Goal: Information Seeking & Learning: Learn about a topic

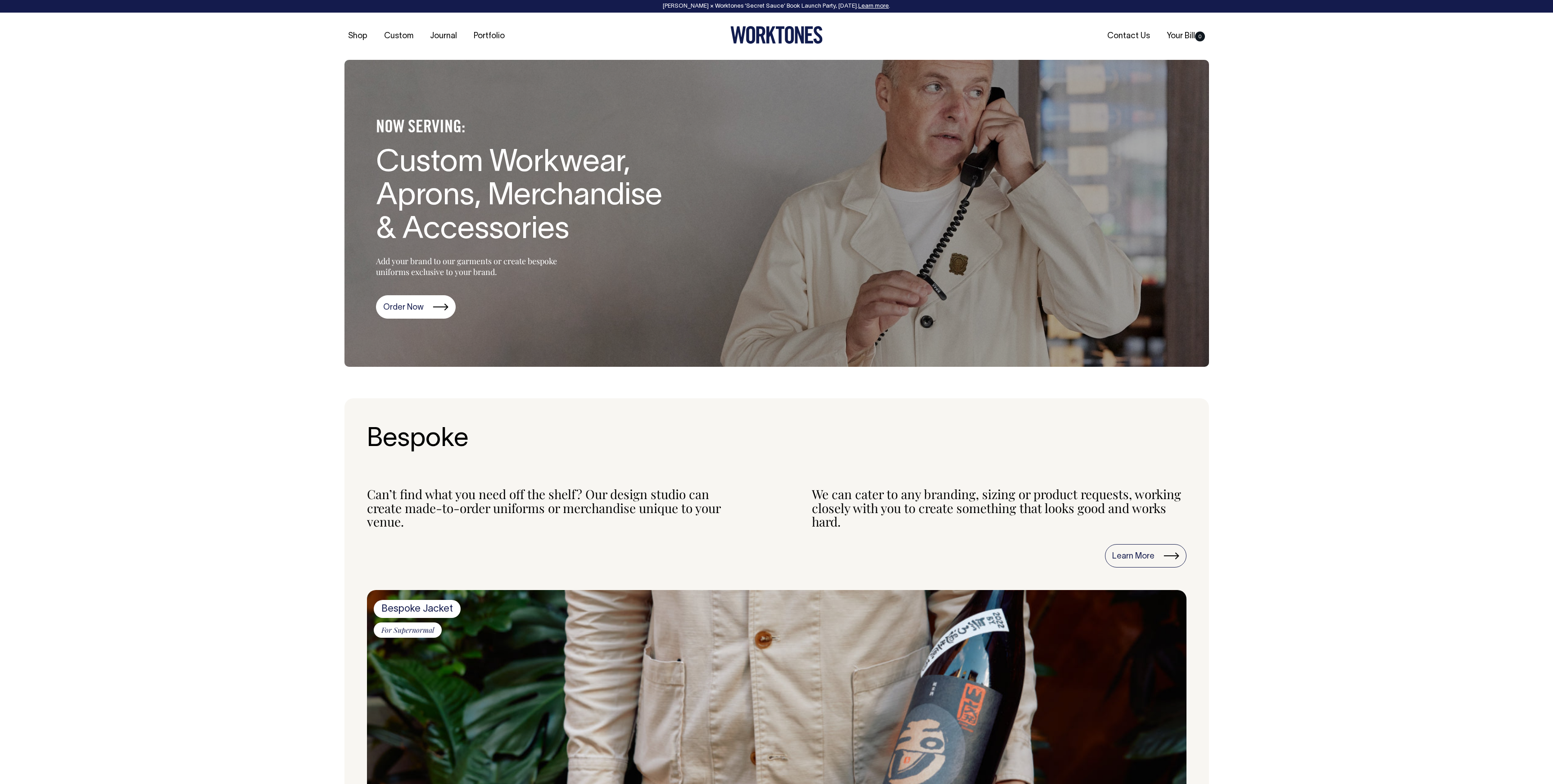
click at [752, 35] on icon at bounding box center [750, 34] width 9 height 17
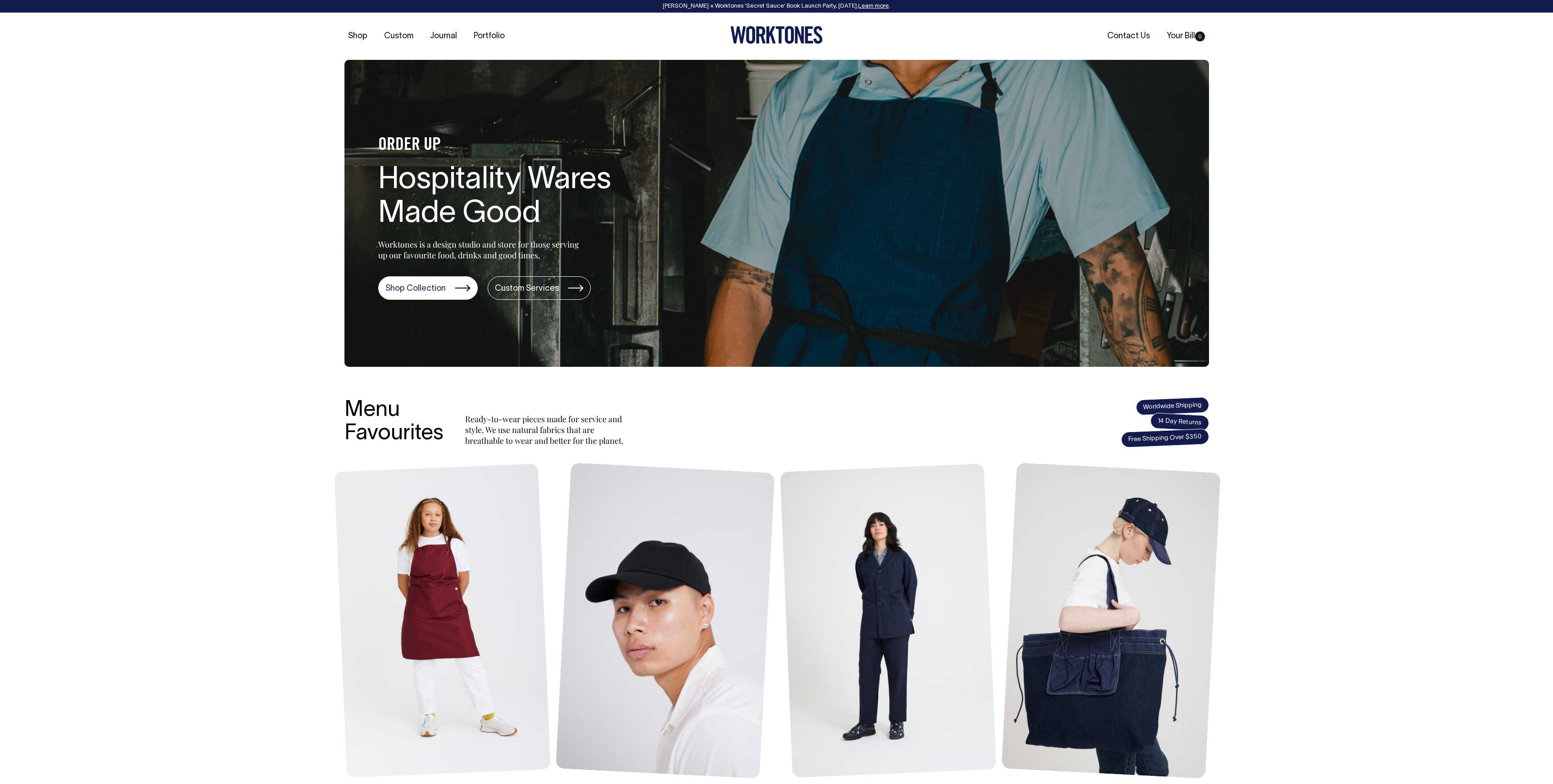
drag, startPoint x: 1476, startPoint y: 308, endPoint x: 1466, endPoint y: 319, distance: 14.9
click at [1476, 308] on div "ORDER UP Hospitality Wares Made Good Worktones is a design studio and store for…" at bounding box center [776, 214] width 1553 height 307
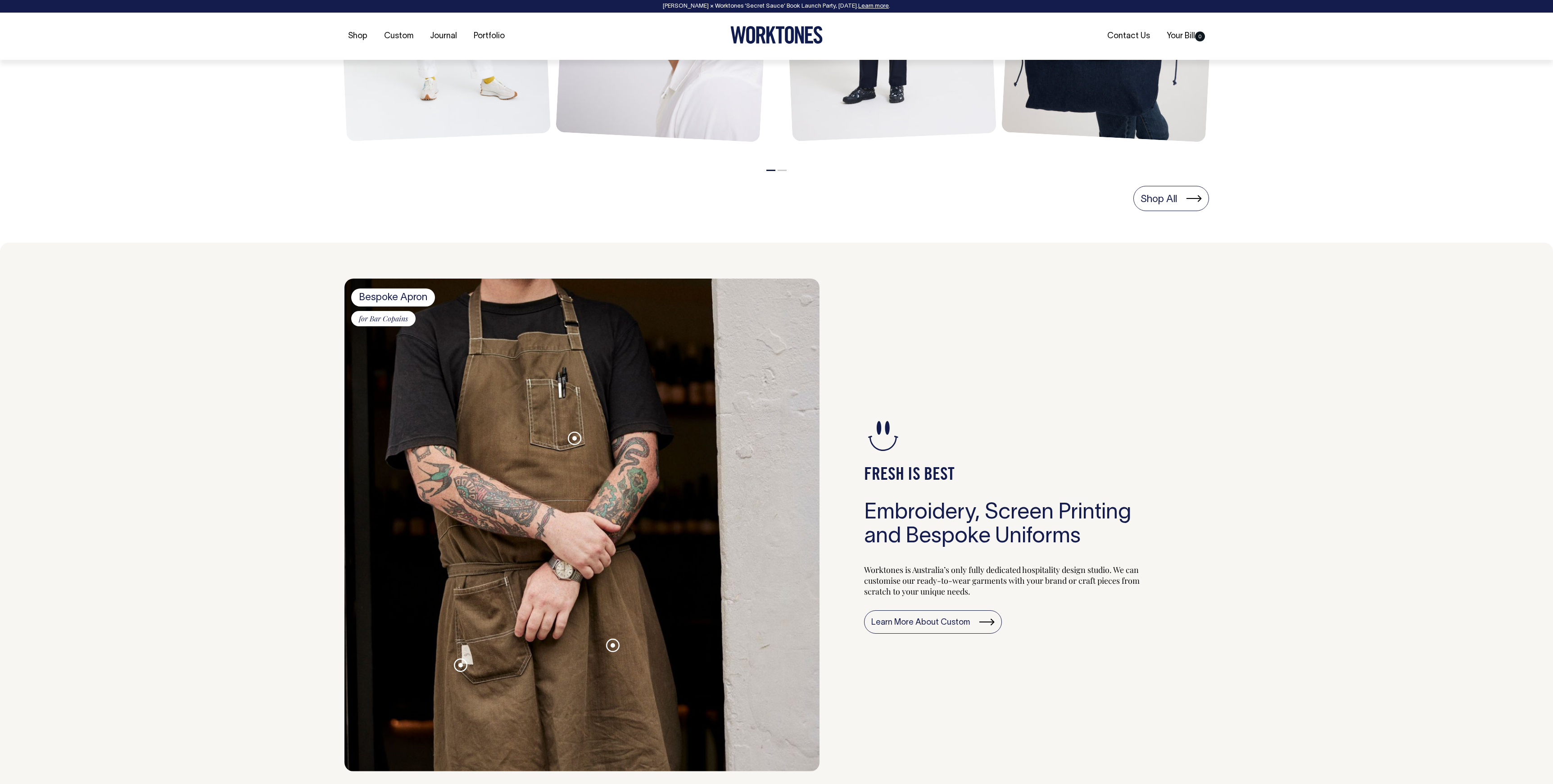
scroll to position [637, 0]
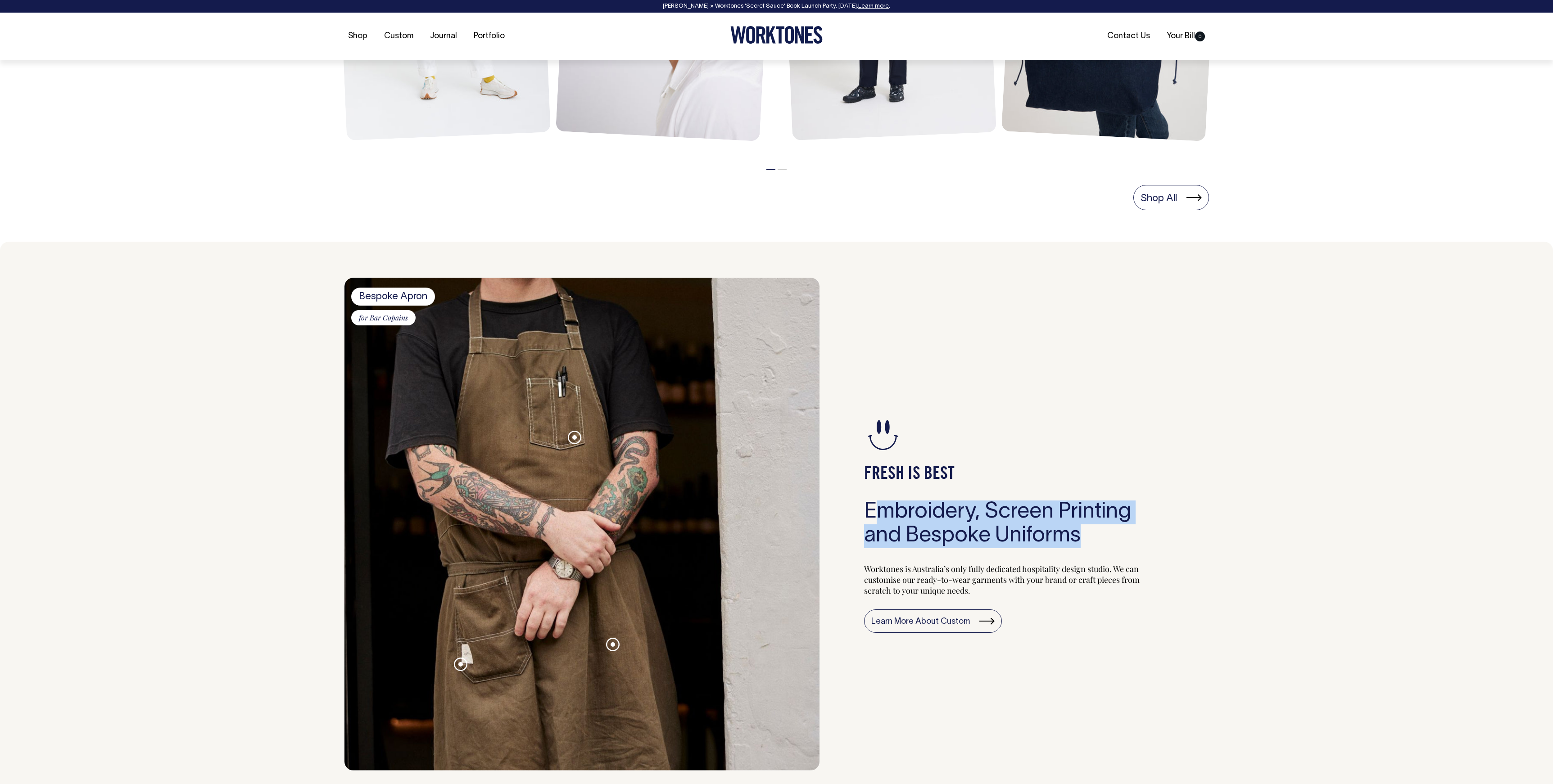
drag, startPoint x: 874, startPoint y: 507, endPoint x: 1108, endPoint y: 539, distance: 236.2
click at [1108, 539] on h3 "Embroidery, Screen Printing and Bespoke Uniforms" at bounding box center [1014, 525] width 300 height 48
click at [1108, 540] on h3 "Embroidery, Screen Printing and Bespoke Uniforms" at bounding box center [1014, 525] width 300 height 48
drag, startPoint x: 827, startPoint y: 515, endPoint x: 819, endPoint y: 513, distance: 8.2
click at [811, 512] on section "Bespoke Apron for Bar Copains Contrast stitch Heavy weight fabric Woven patch F…" at bounding box center [776, 524] width 864 height 493
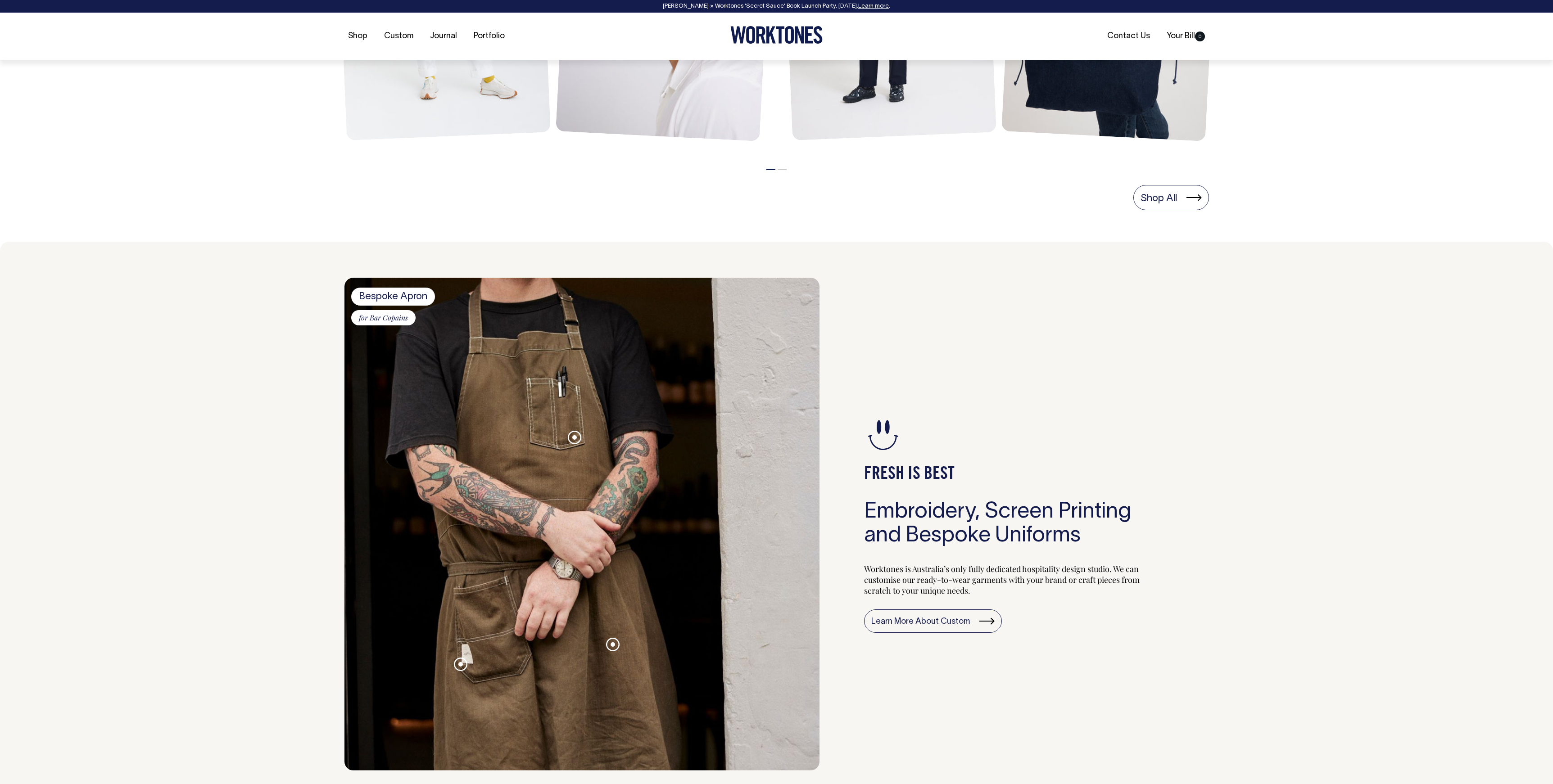
click at [974, 519] on h3 "Embroidery, Screen Printing and Bespoke Uniforms" at bounding box center [1014, 525] width 300 height 48
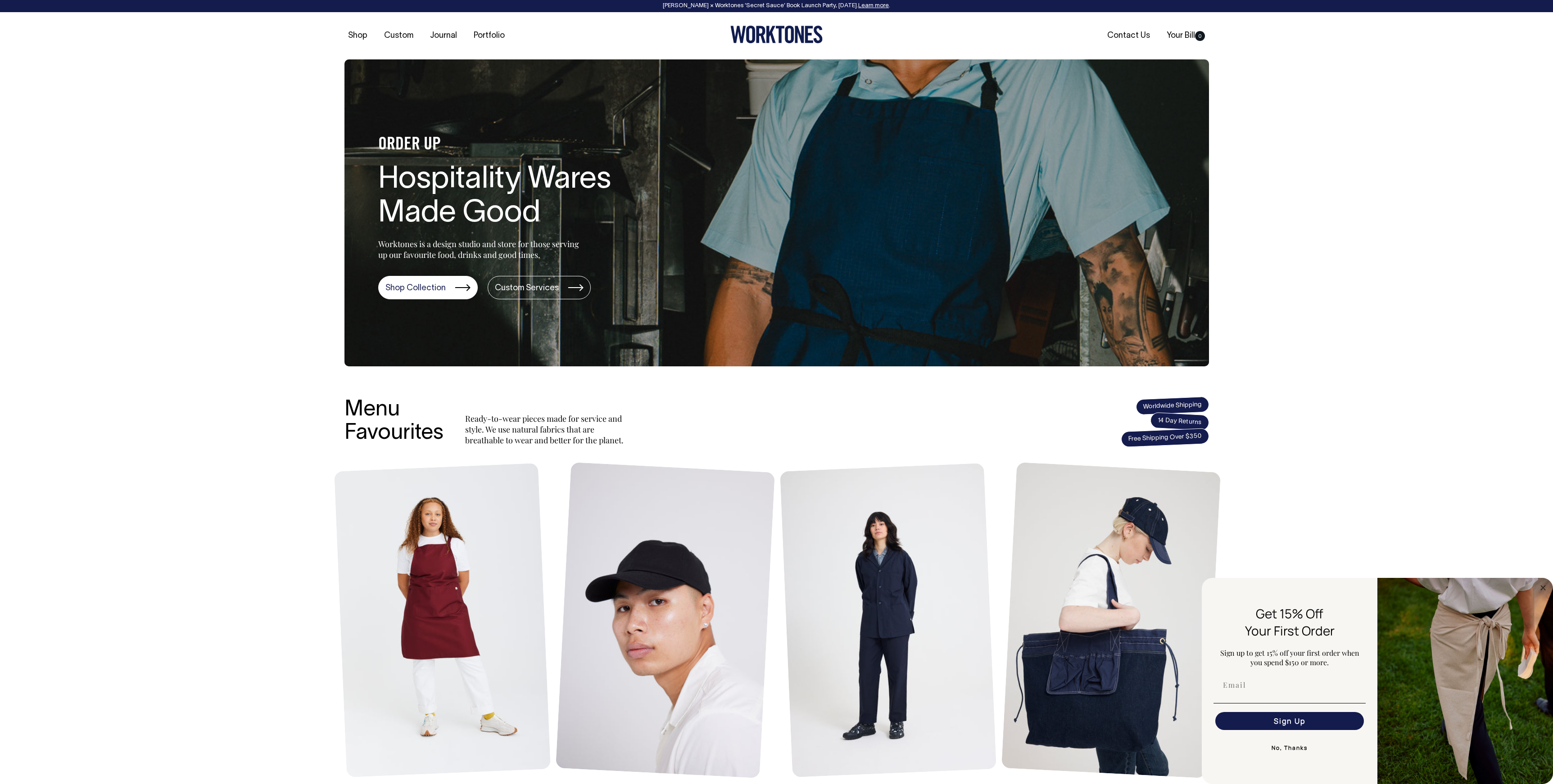
scroll to position [0, 0]
